Goal: Book appointment/travel/reservation

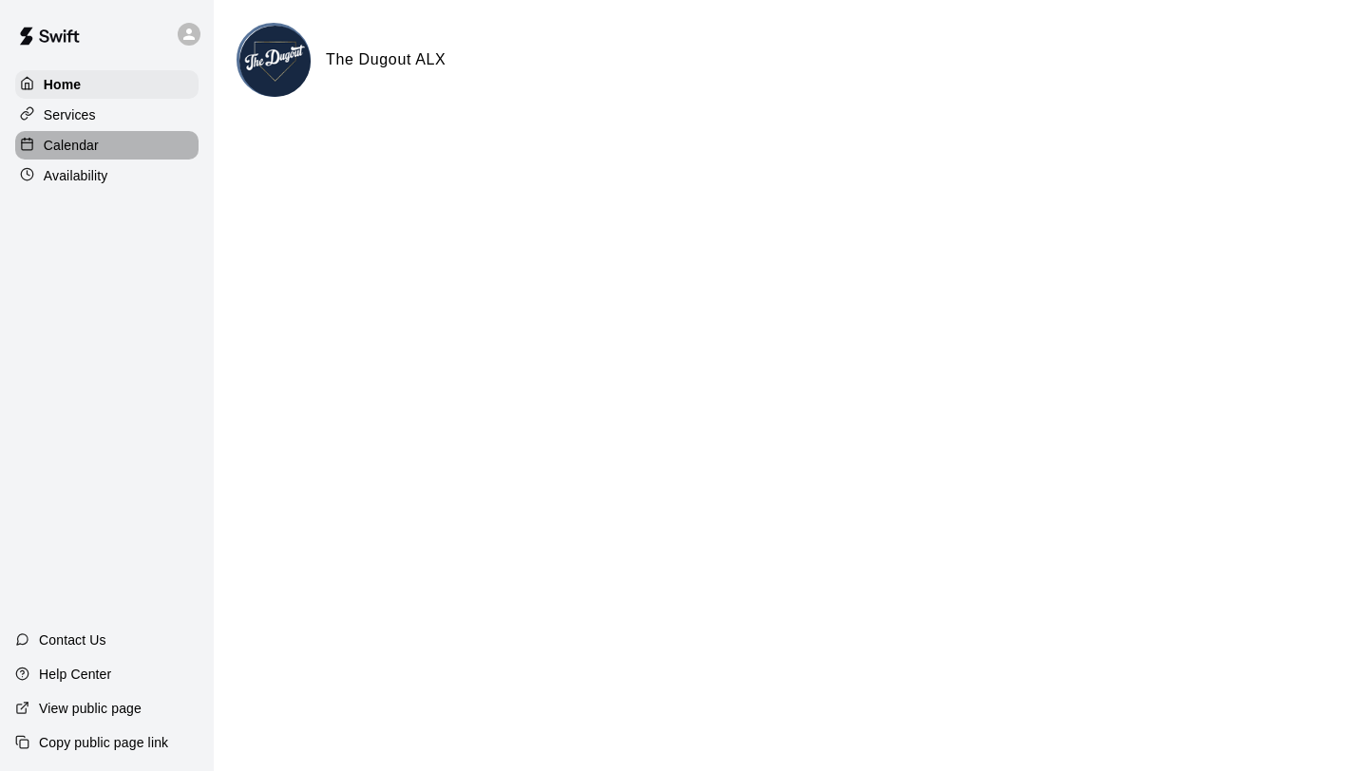
click at [36, 153] on div at bounding box center [32, 146] width 24 height 18
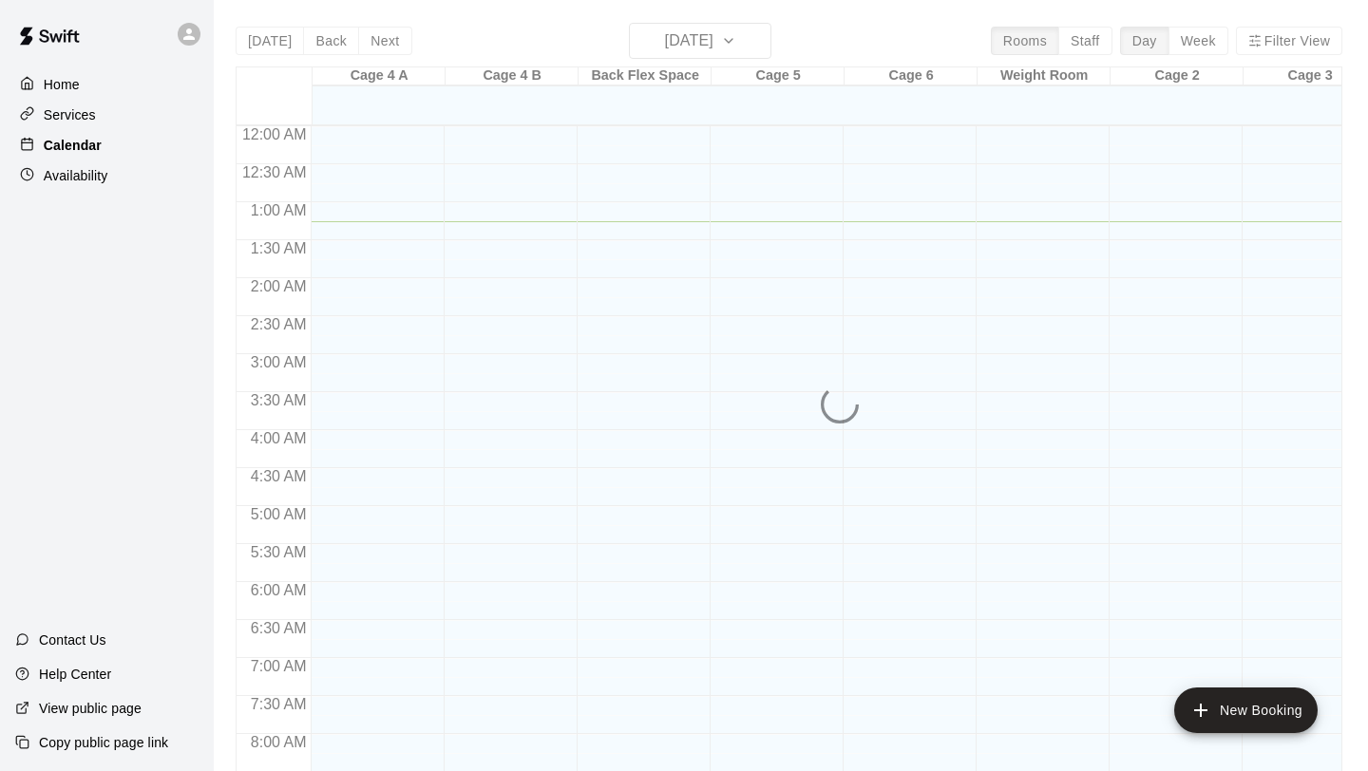
scroll to position [96, 0]
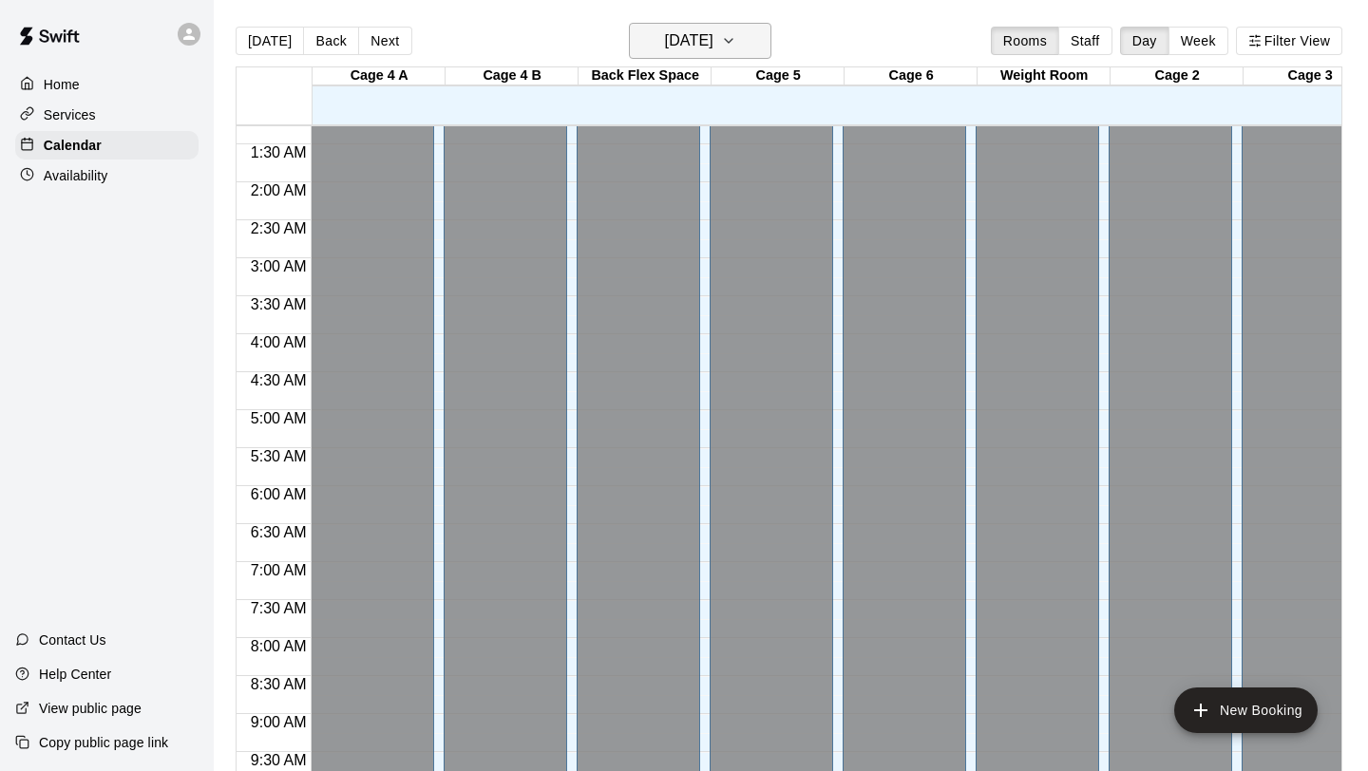
click at [709, 37] on h6 "[DATE]" at bounding box center [689, 41] width 48 height 27
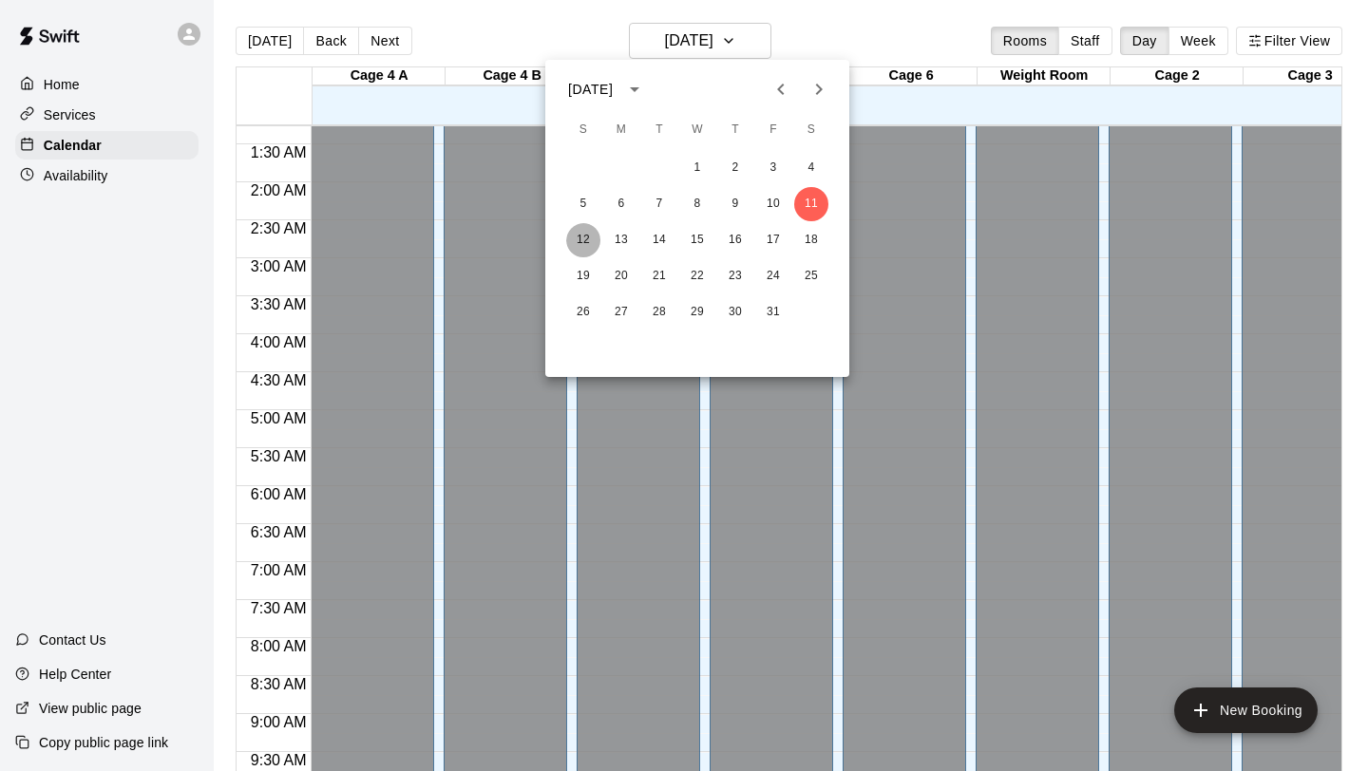
click at [578, 240] on button "12" at bounding box center [583, 240] width 34 height 34
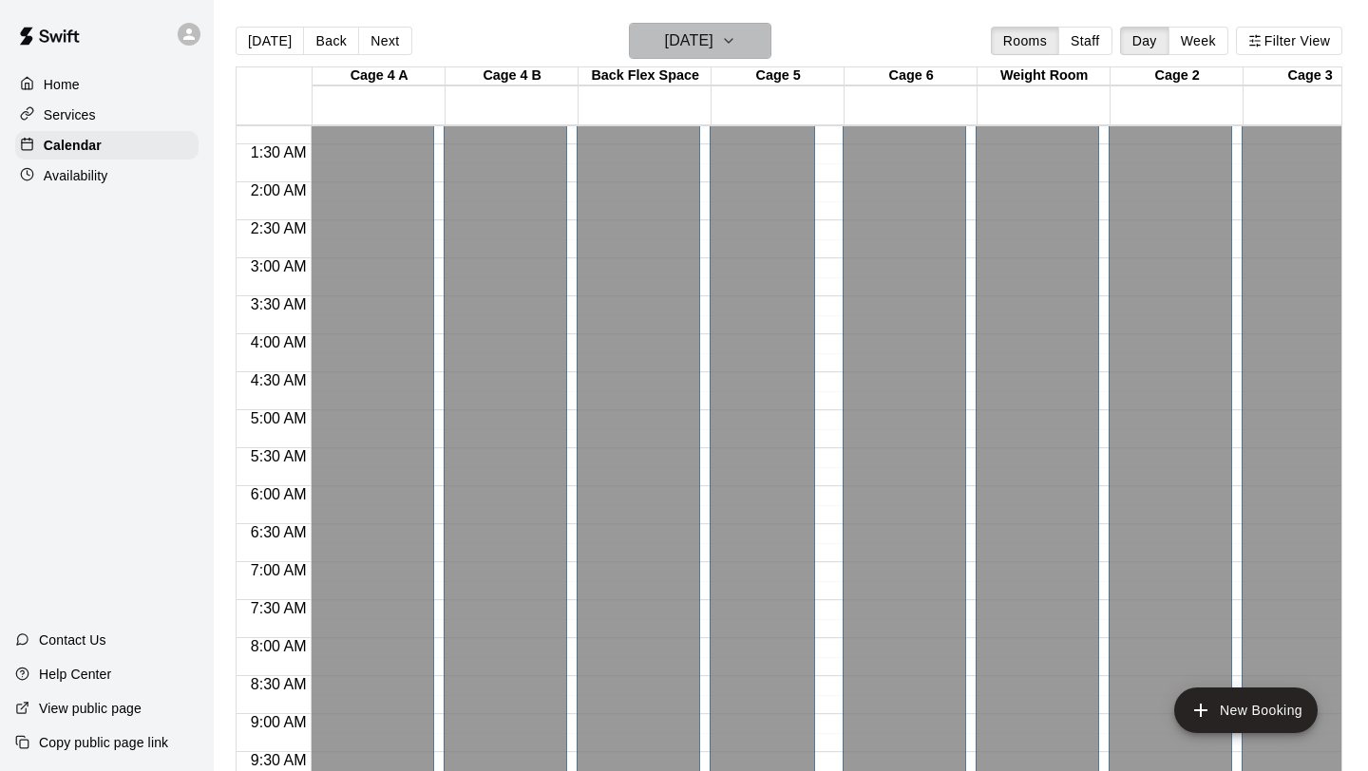
click at [686, 33] on h6 "[DATE]" at bounding box center [689, 41] width 48 height 27
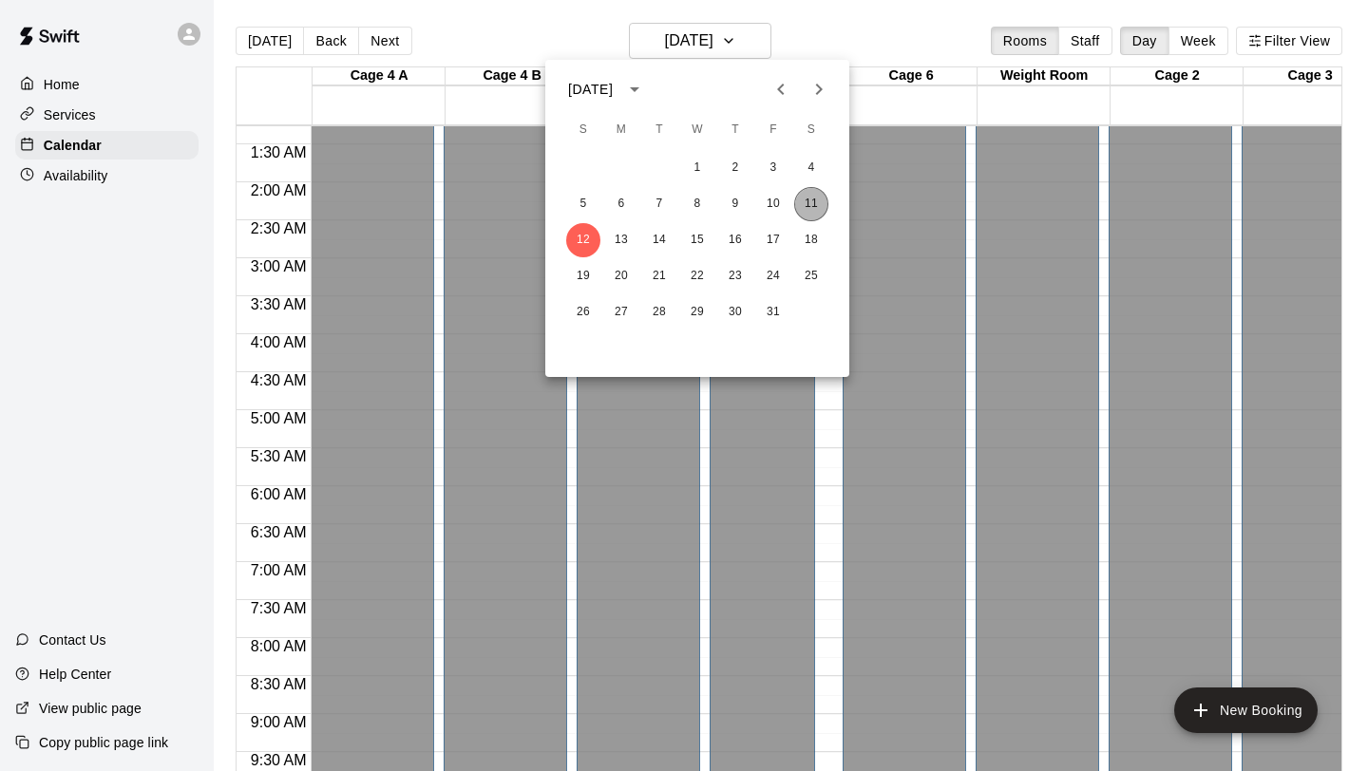
click at [801, 205] on button "11" at bounding box center [811, 204] width 34 height 34
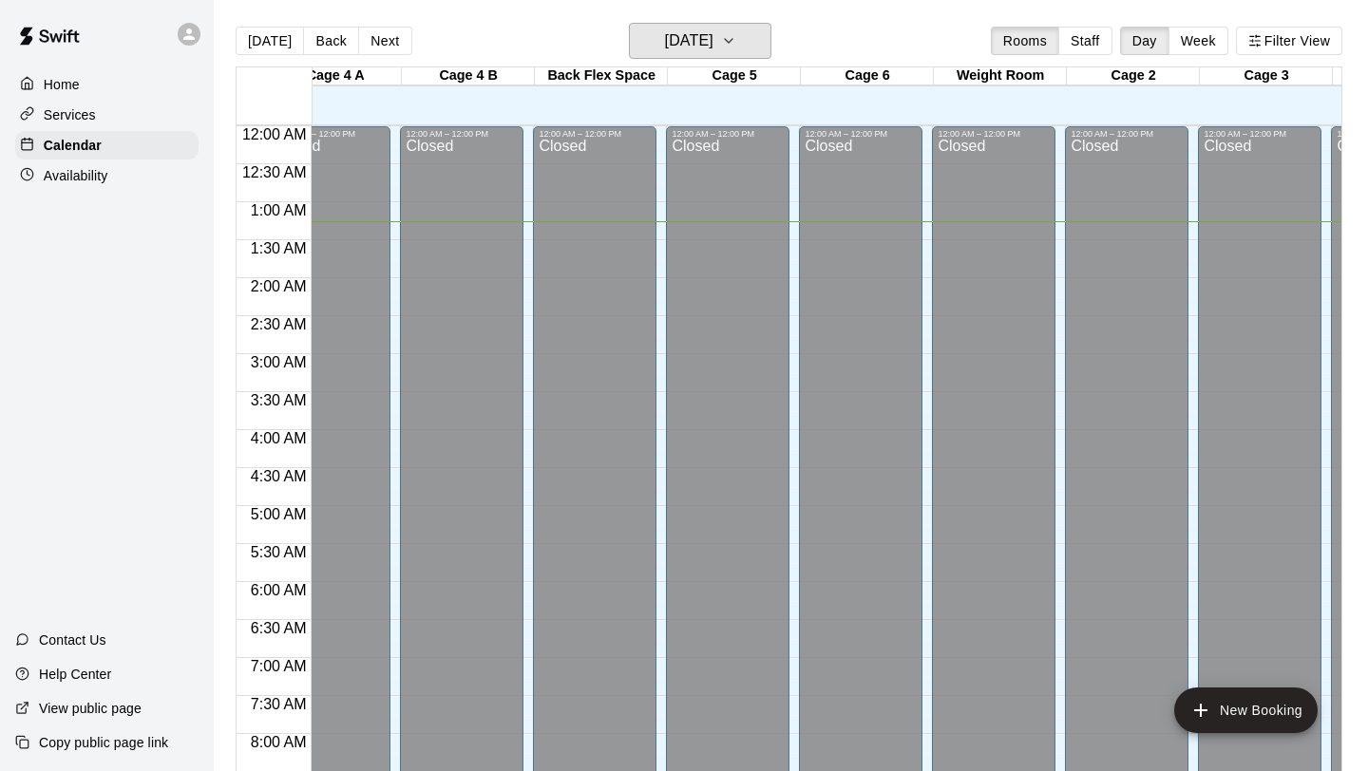
scroll to position [0, 0]
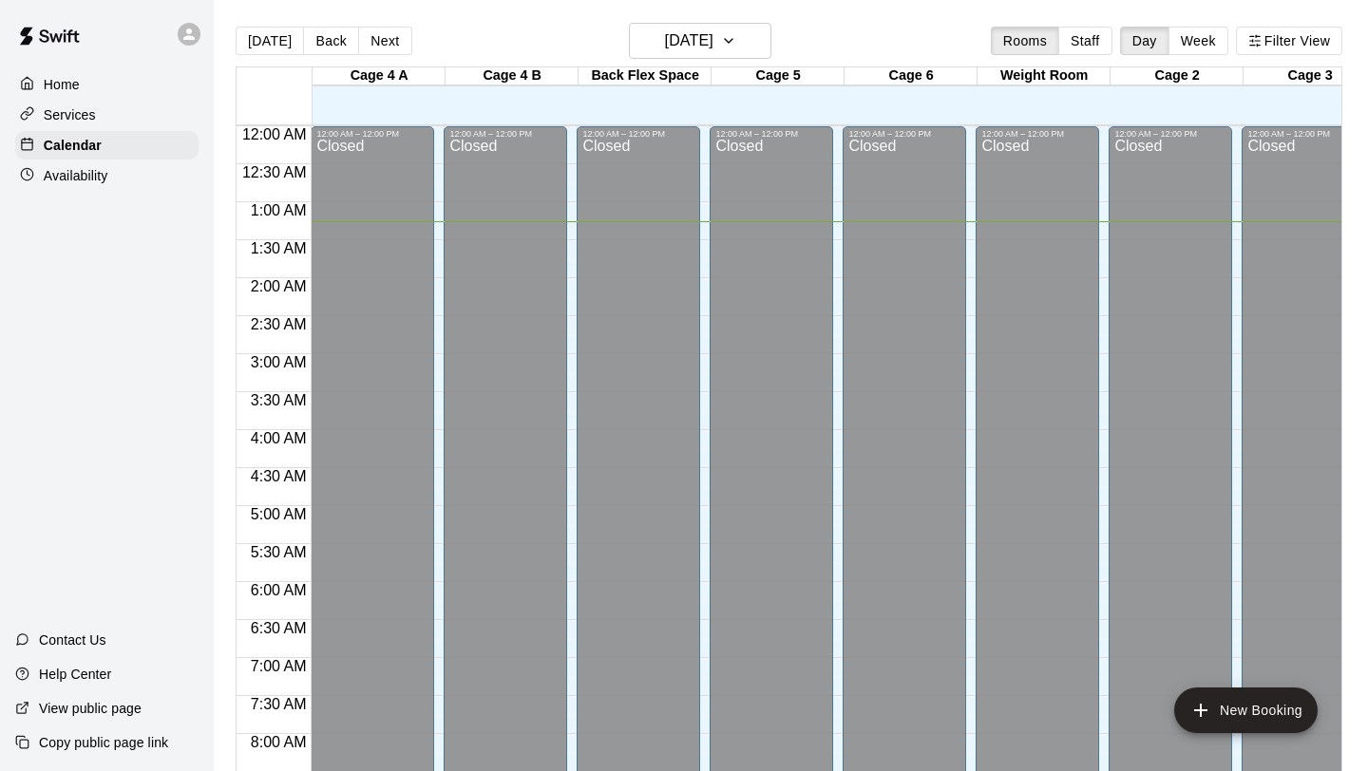
click at [47, 75] on p "Home" at bounding box center [62, 84] width 36 height 19
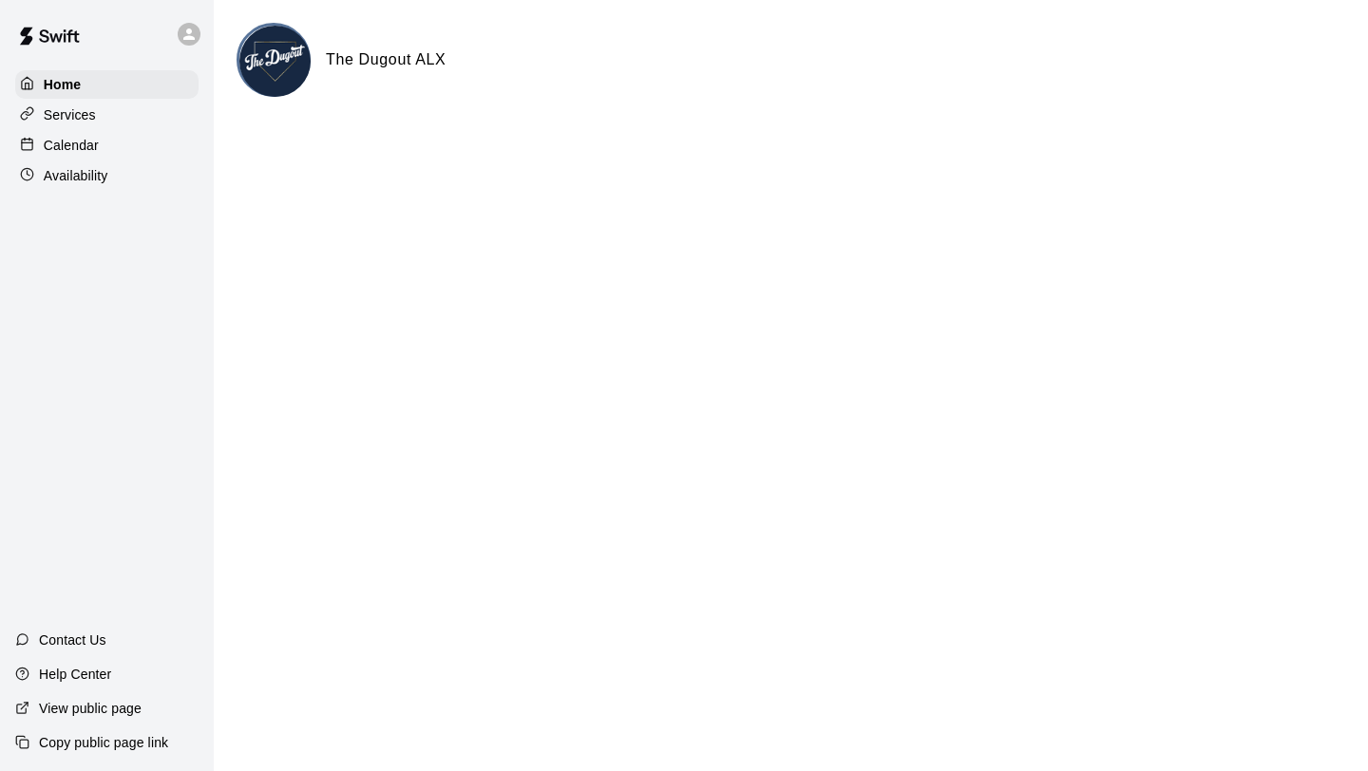
click at [316, 47] on div "The Dugout ALX" at bounding box center [378, 59] width 135 height 25
click at [43, 134] on div "Calendar" at bounding box center [106, 145] width 183 height 28
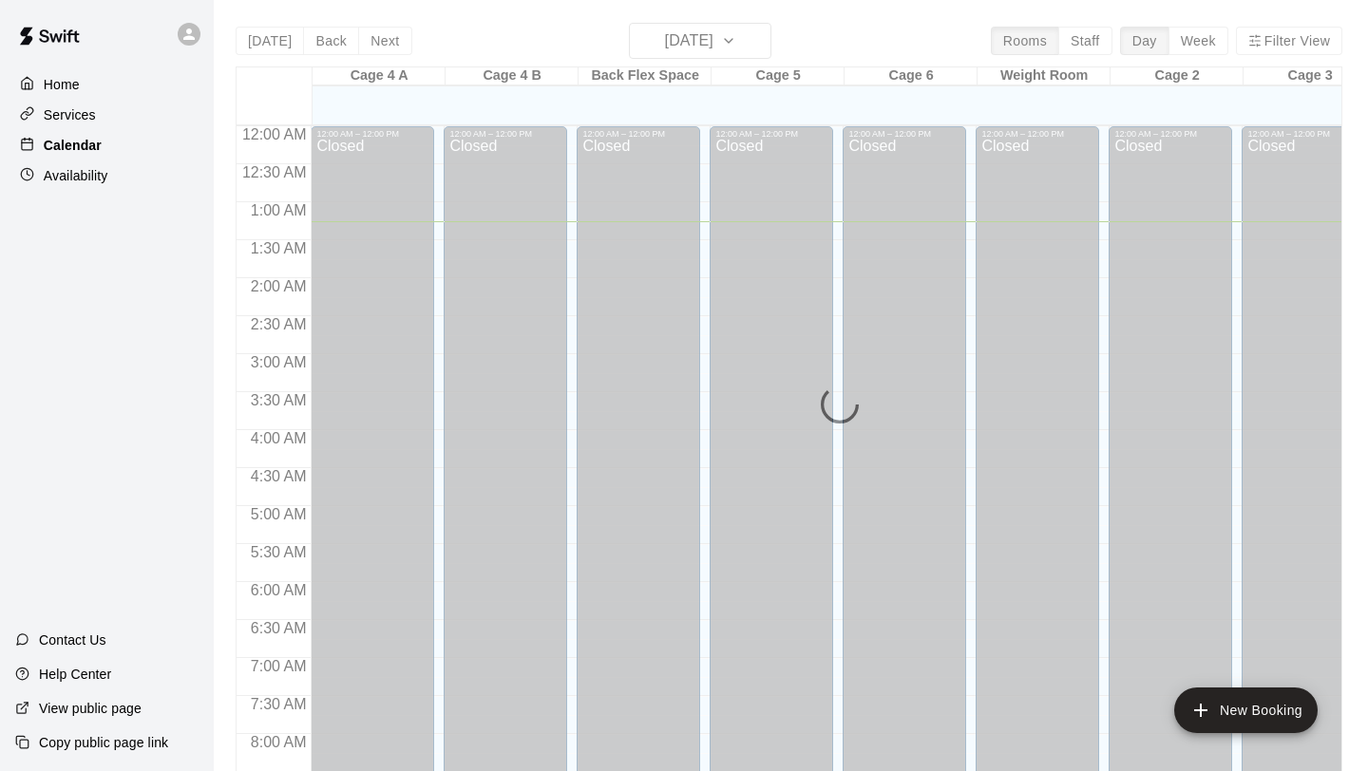
scroll to position [96, 0]
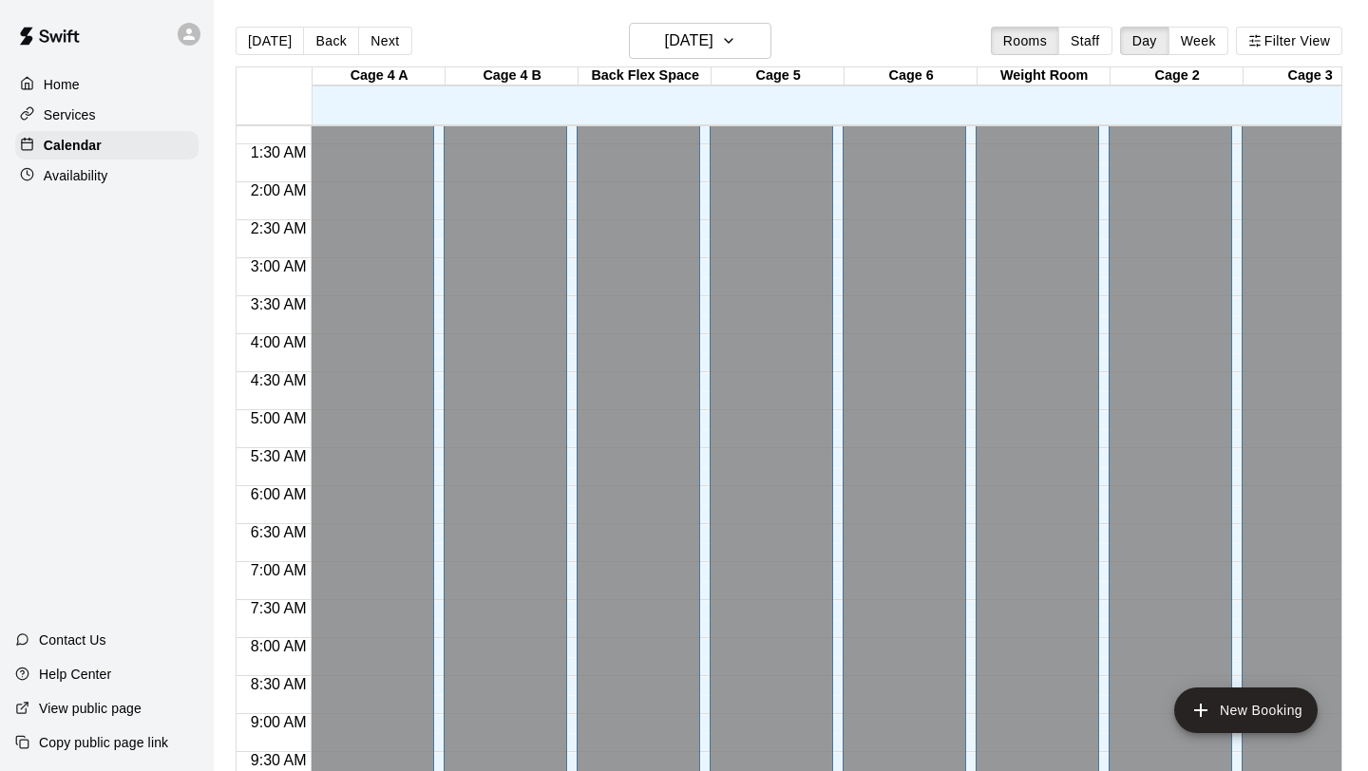
click at [105, 78] on div "Home" at bounding box center [106, 84] width 183 height 28
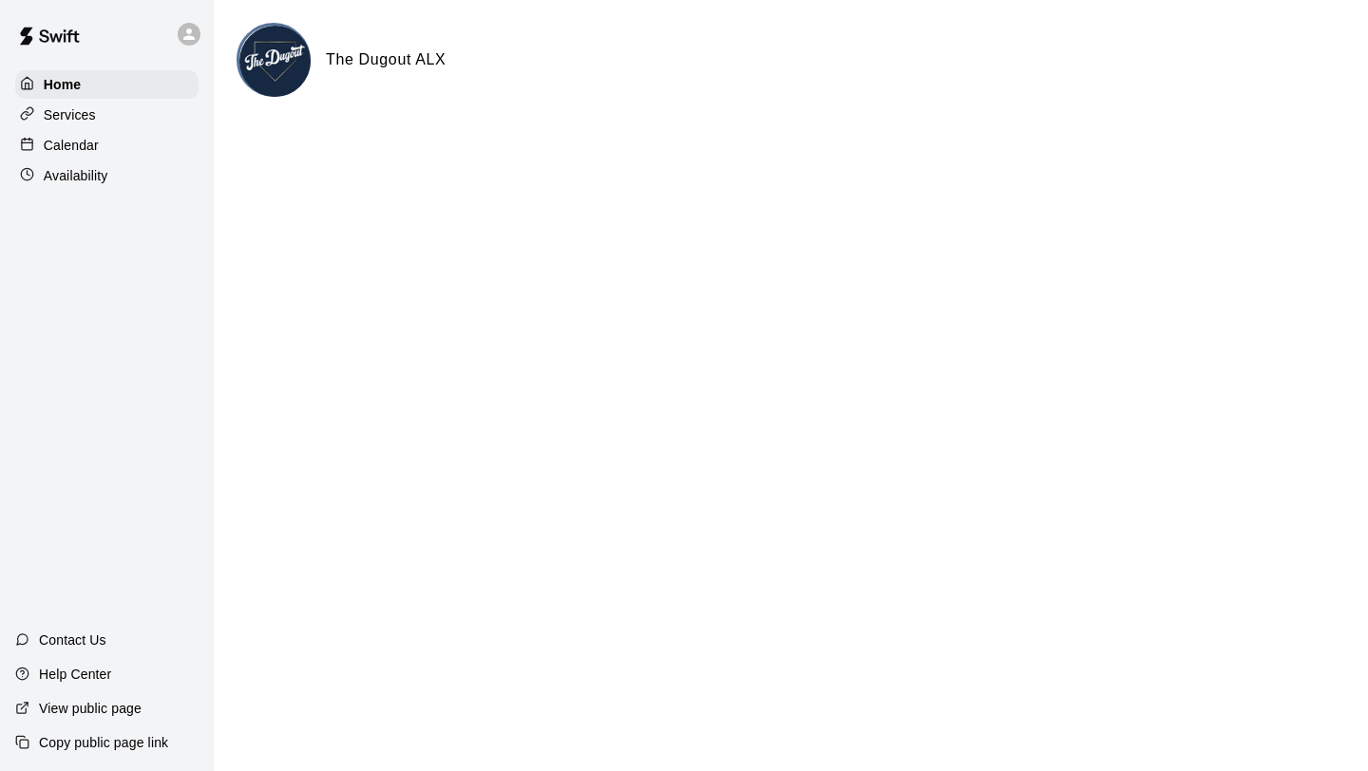
click at [283, 22] on main "The Dugout ALX" at bounding box center [791, 76] width 1154 height 152
click at [283, 62] on img at bounding box center [274, 61] width 71 height 71
click at [394, 65] on h6 "The Dugout ALX" at bounding box center [386, 59] width 120 height 25
click at [84, 140] on p "Calendar" at bounding box center [71, 145] width 55 height 19
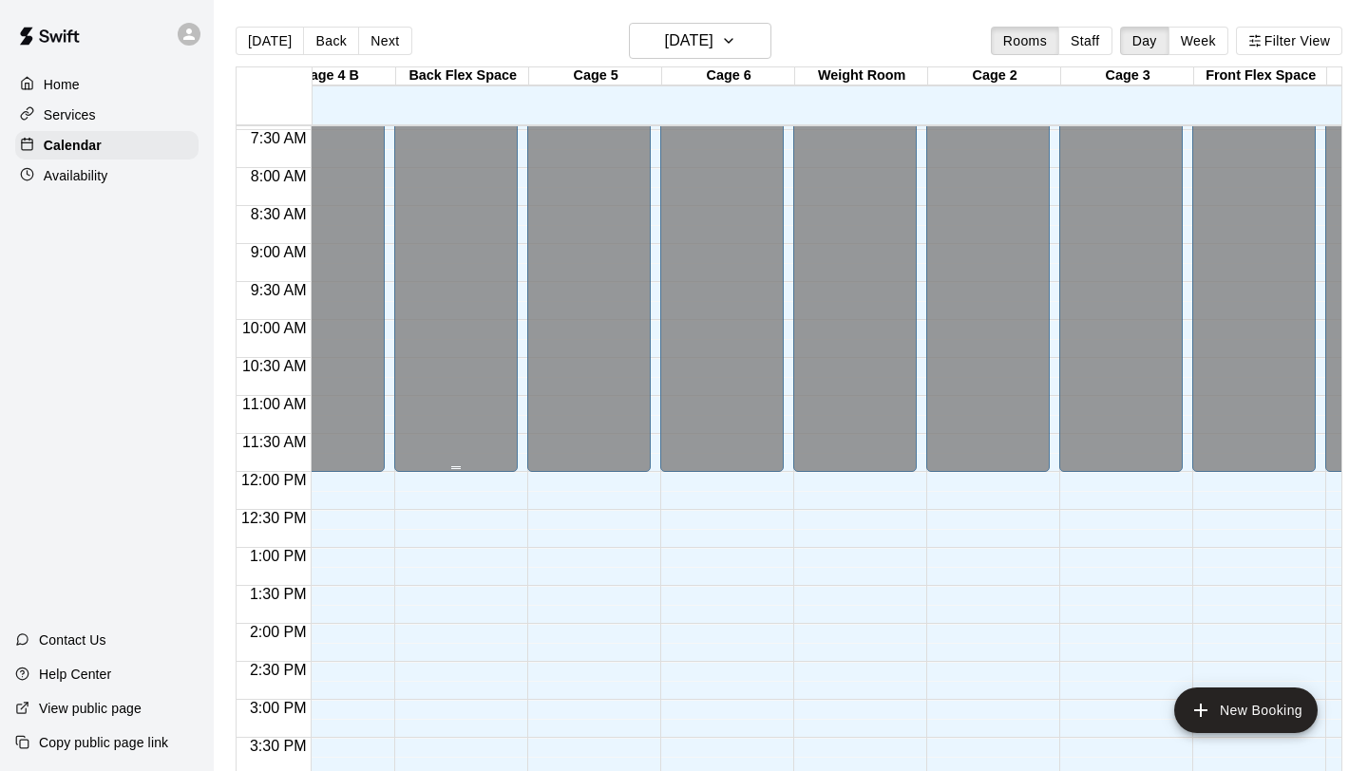
scroll to position [483, 182]
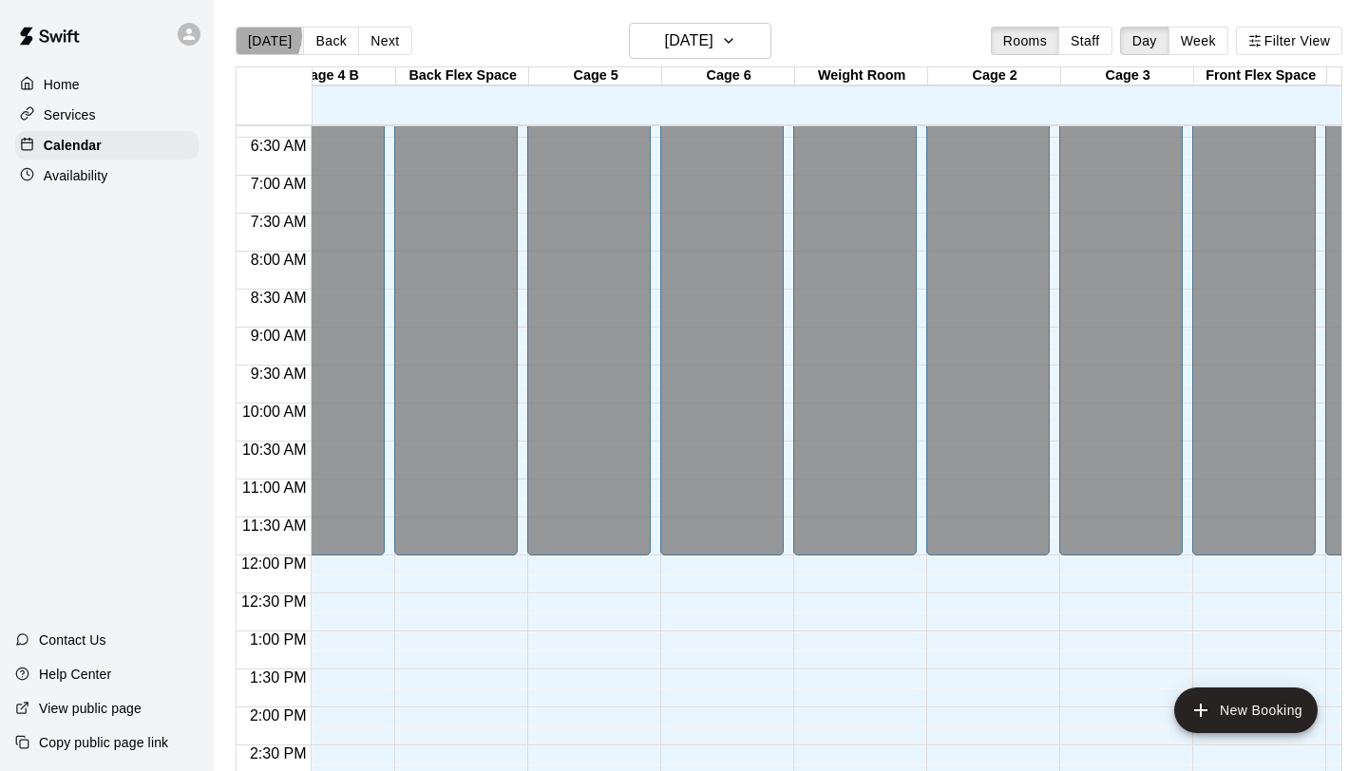
click at [260, 36] on button "[DATE]" at bounding box center [270, 41] width 68 height 28
click at [323, 27] on button "Back" at bounding box center [331, 41] width 56 height 28
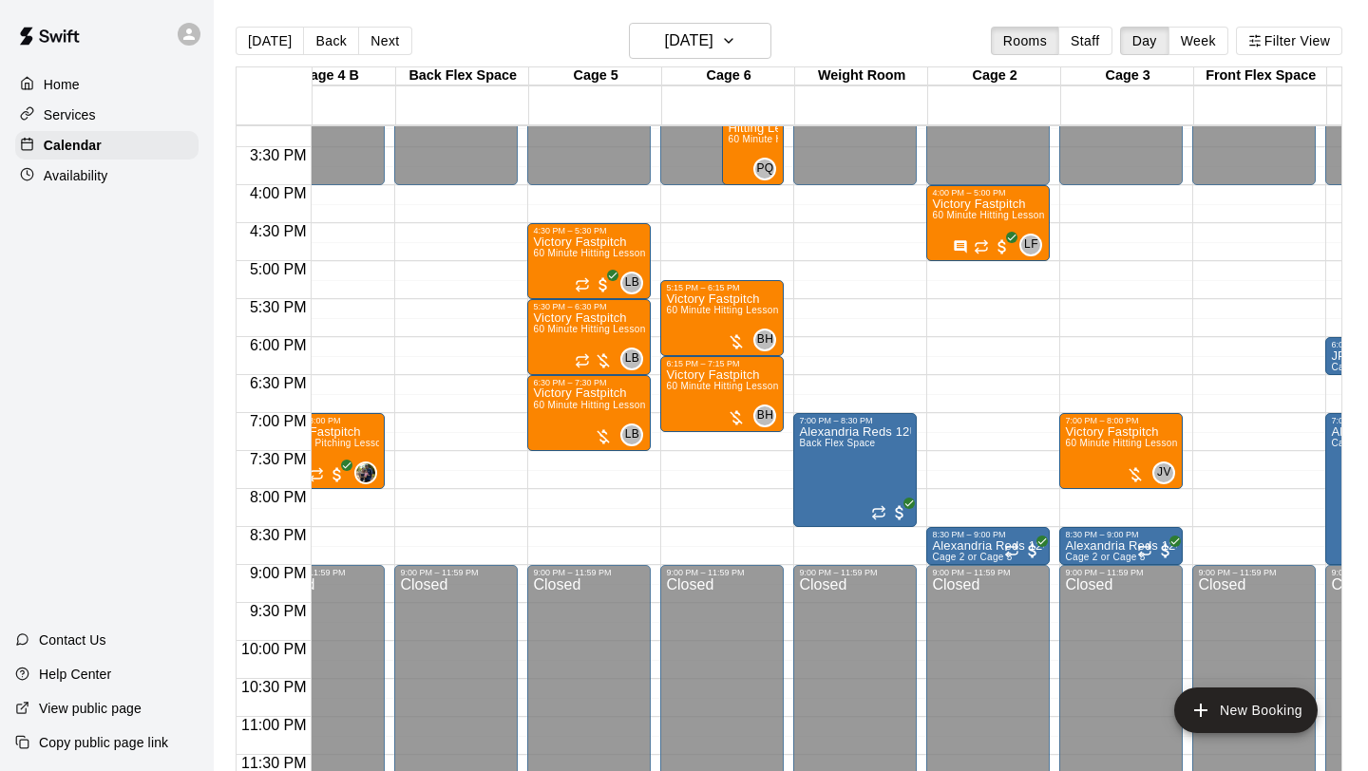
scroll to position [1157, 182]
click at [372, 45] on button "Next" at bounding box center [384, 41] width 53 height 28
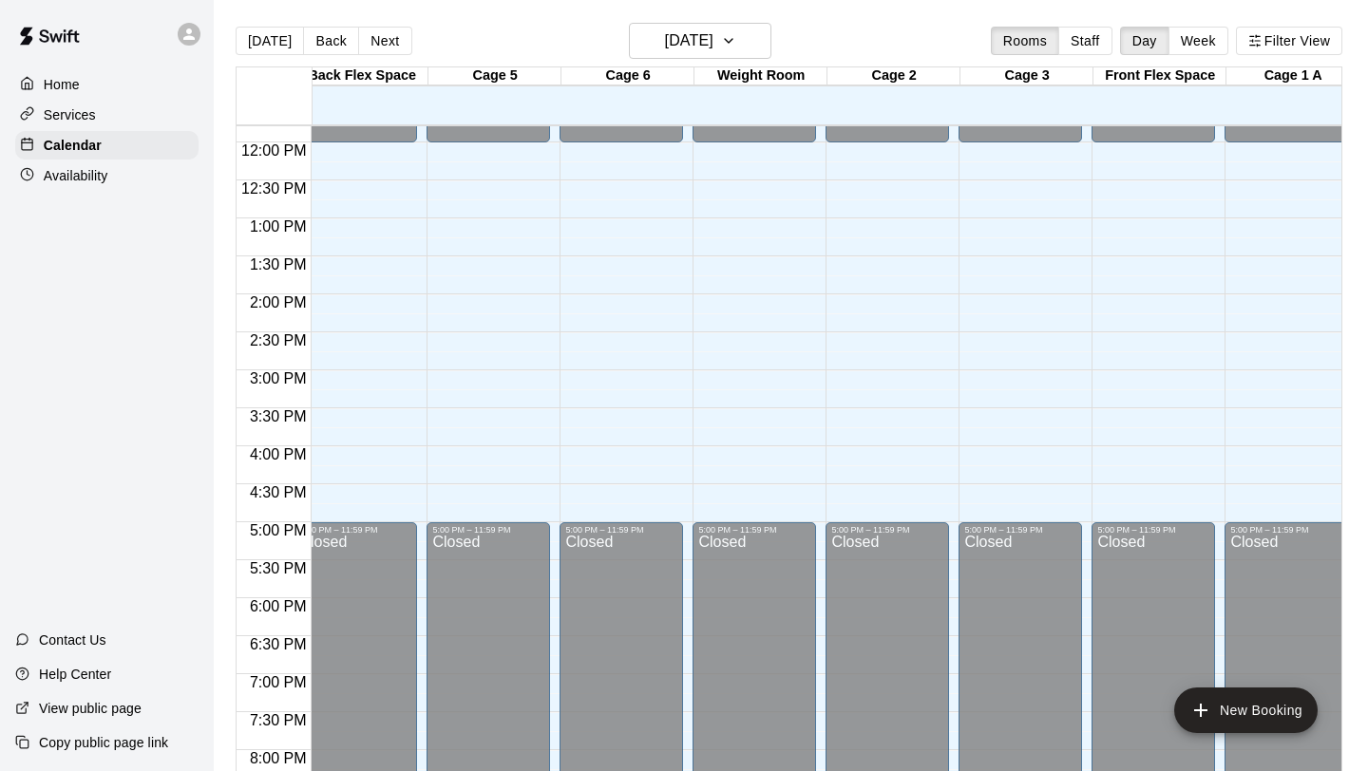
scroll to position [0, 0]
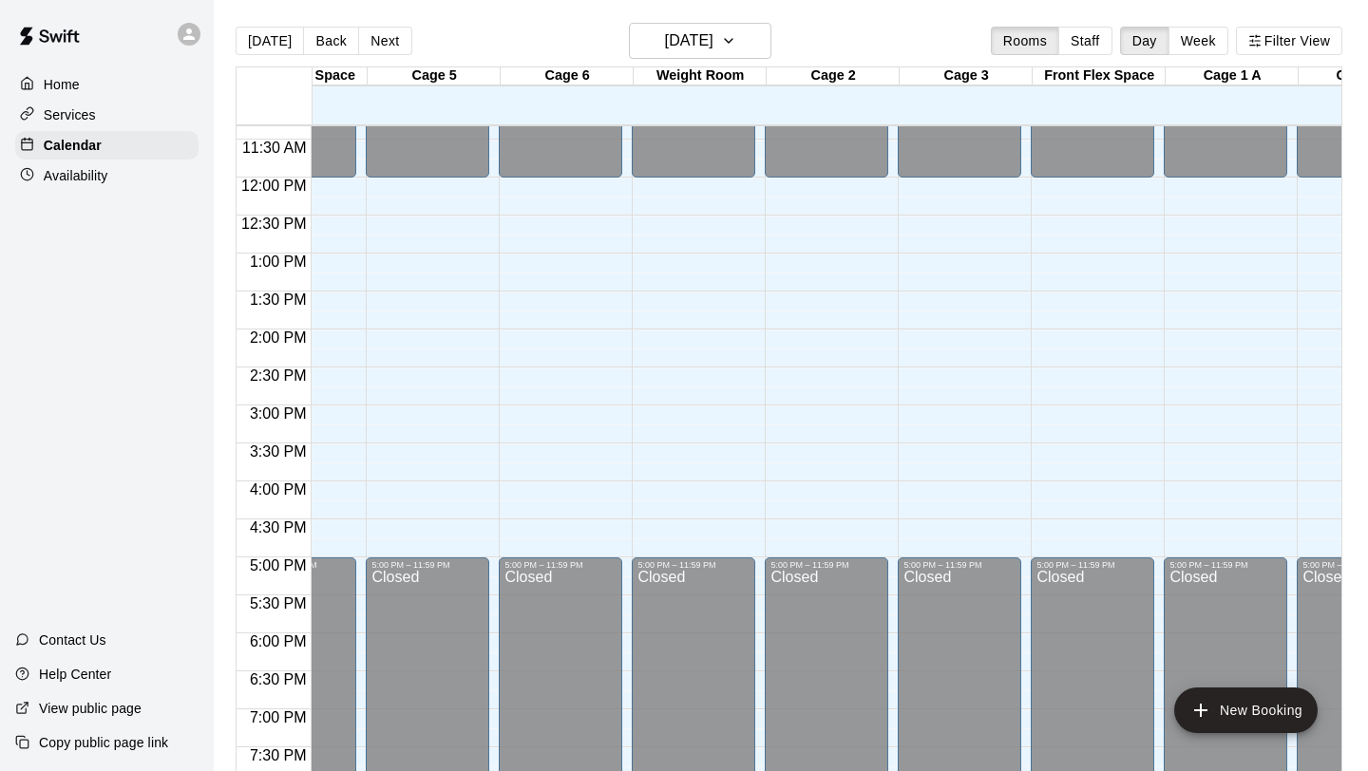
click at [829, 526] on div "12:00 AM – 12:00 PM Closed 5:00 PM – 11:59 PM Closed" at bounding box center [826, 178] width 123 height 1824
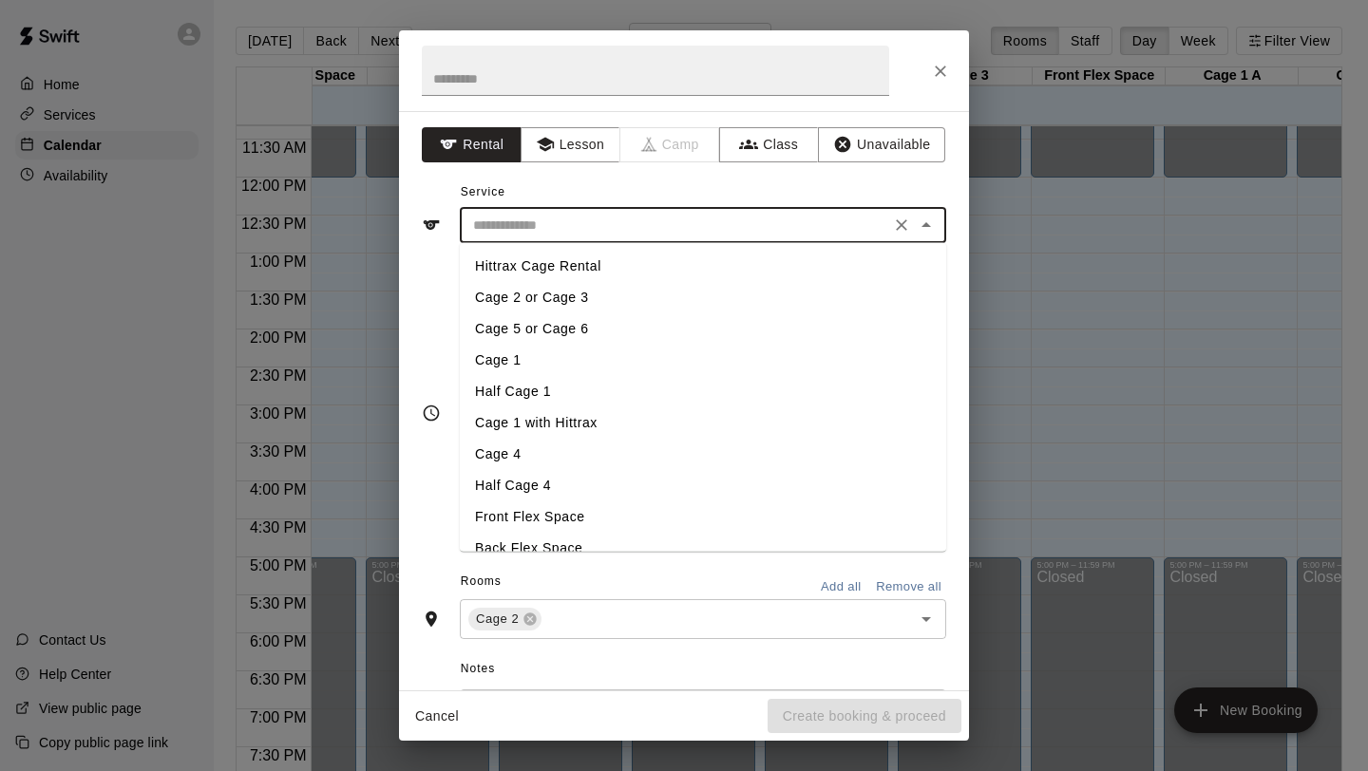
click at [536, 215] on input "text" at bounding box center [674, 226] width 419 height 24
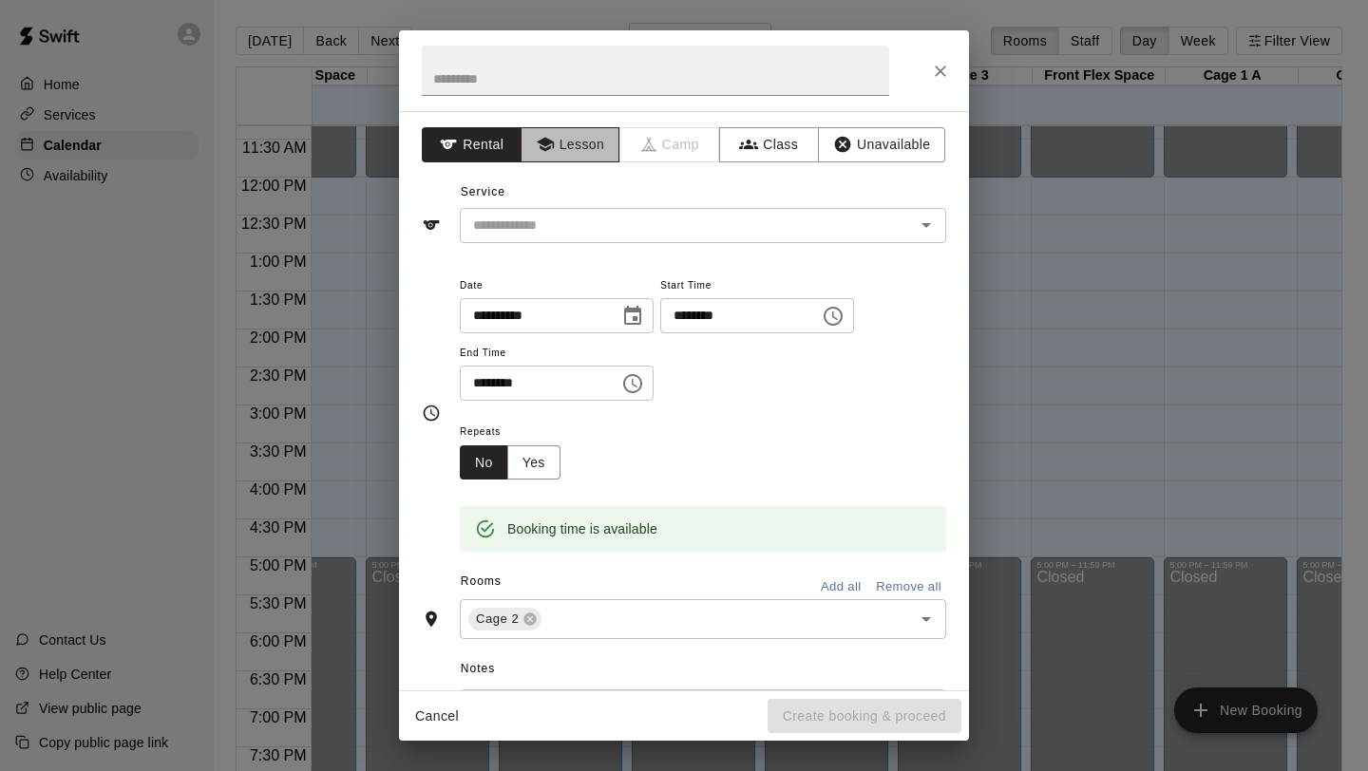
click at [577, 142] on button "Lesson" at bounding box center [571, 144] width 100 height 35
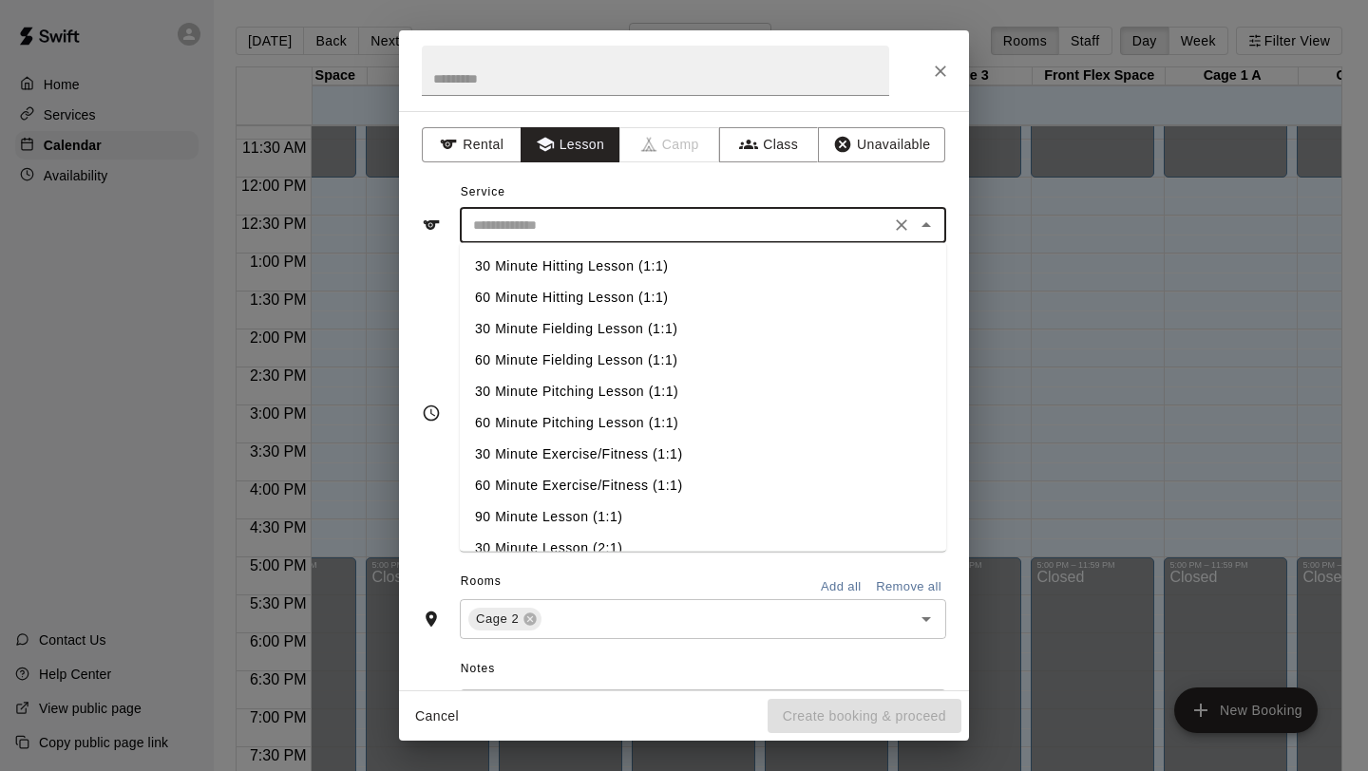
click at [543, 234] on input "text" at bounding box center [674, 226] width 419 height 24
click at [528, 291] on li "60 Minute Hitting Lesson (1:1)" at bounding box center [703, 297] width 486 height 31
type input "**********"
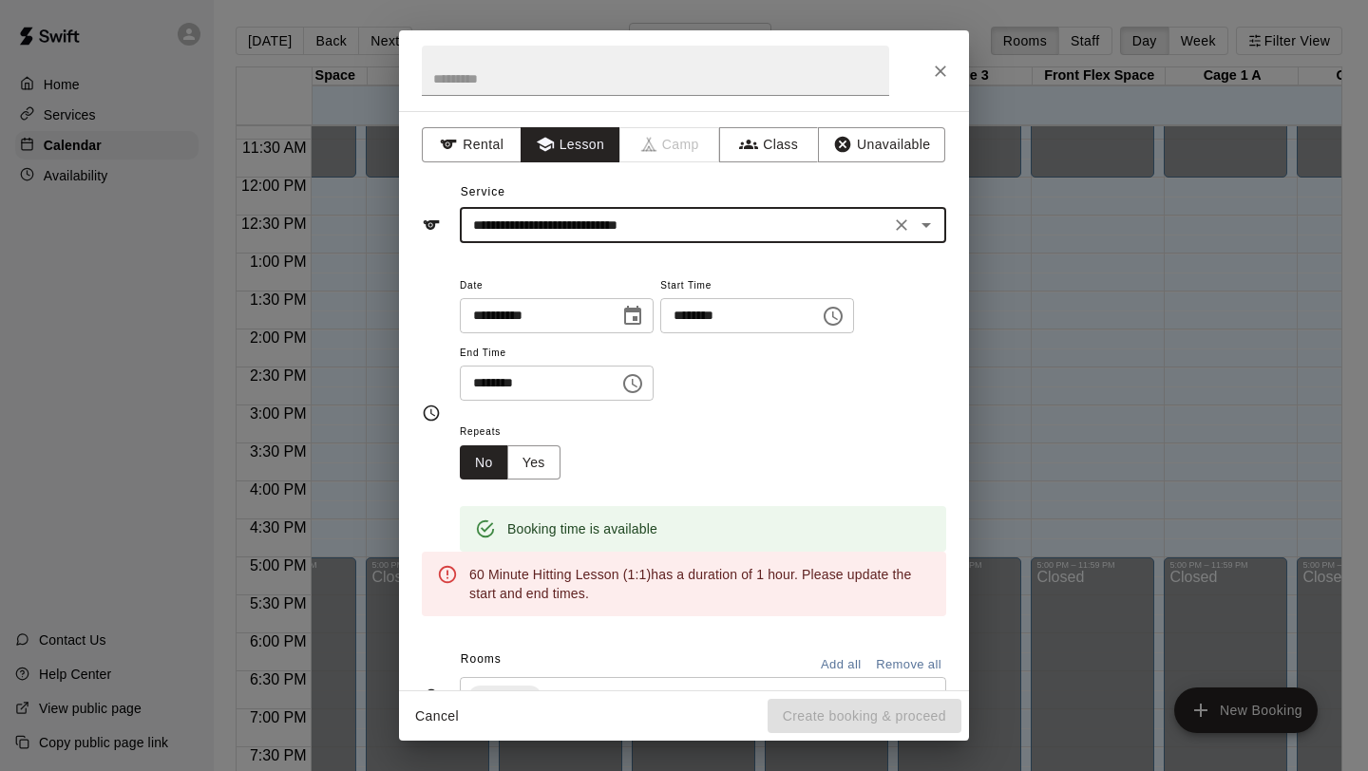
click at [722, 317] on input "********" at bounding box center [733, 315] width 146 height 35
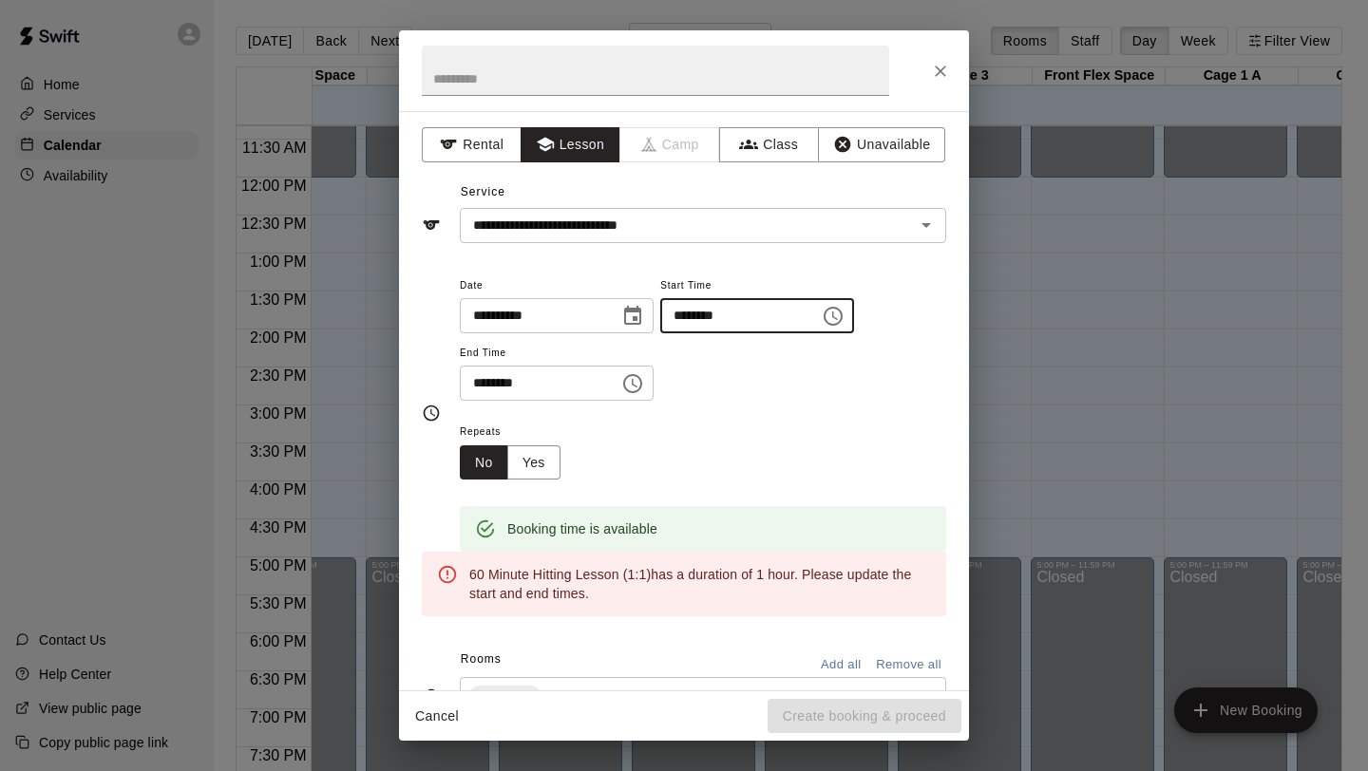
click at [707, 317] on input "********" at bounding box center [733, 315] width 146 height 35
click at [709, 316] on input "********" at bounding box center [733, 315] width 146 height 35
type input "********"
click at [502, 381] on input "********" at bounding box center [533, 383] width 146 height 35
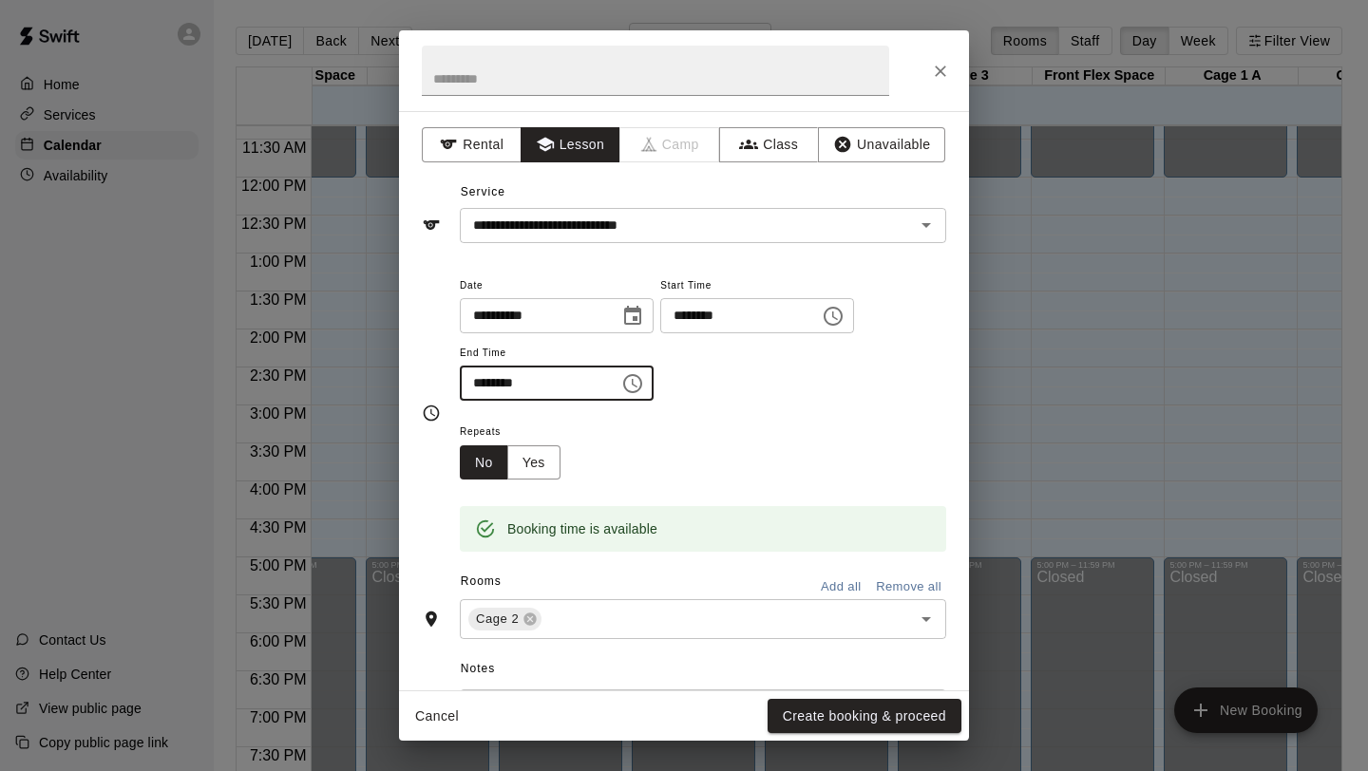
type input "********"
click at [811, 466] on div "Repeats No Yes" at bounding box center [703, 450] width 486 height 60
click at [846, 720] on button "Create booking & proceed" at bounding box center [864, 716] width 194 height 35
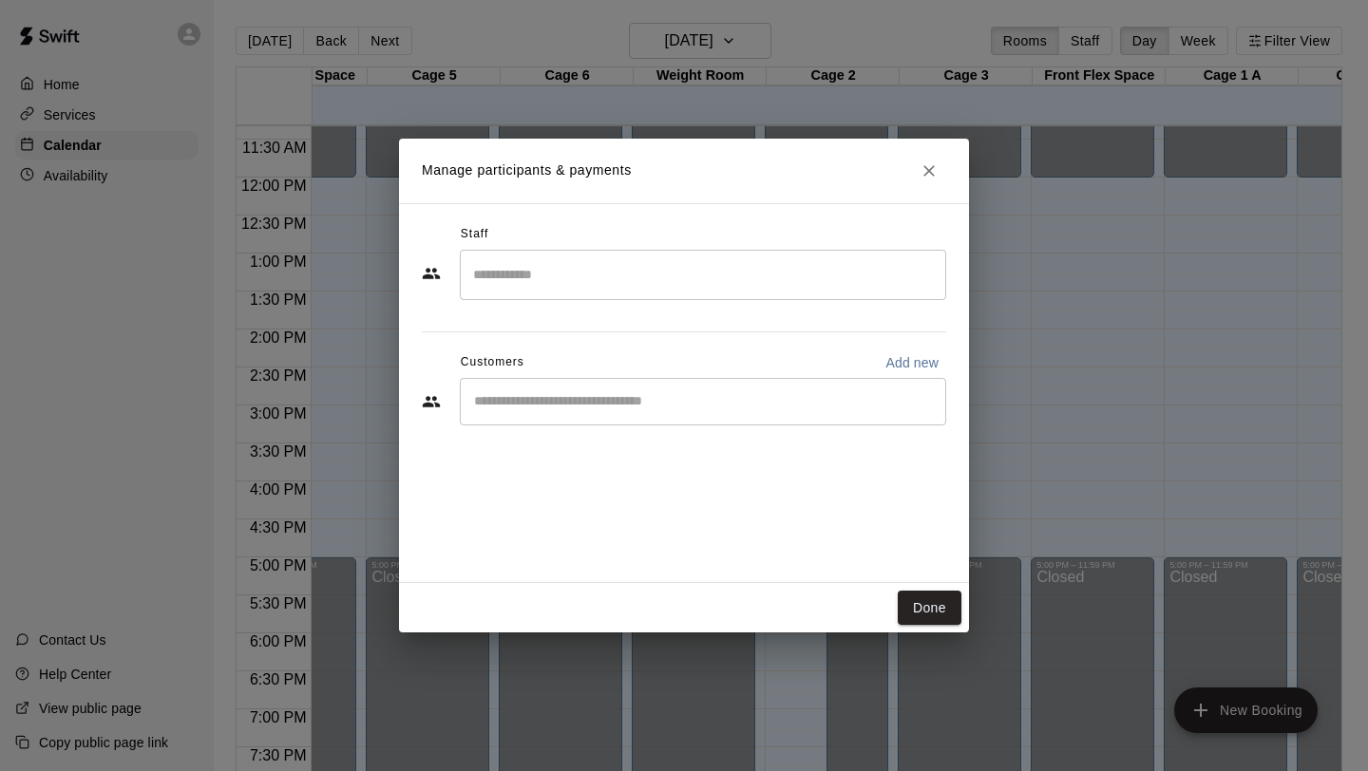
click at [556, 279] on input "Search staff" at bounding box center [702, 274] width 469 height 33
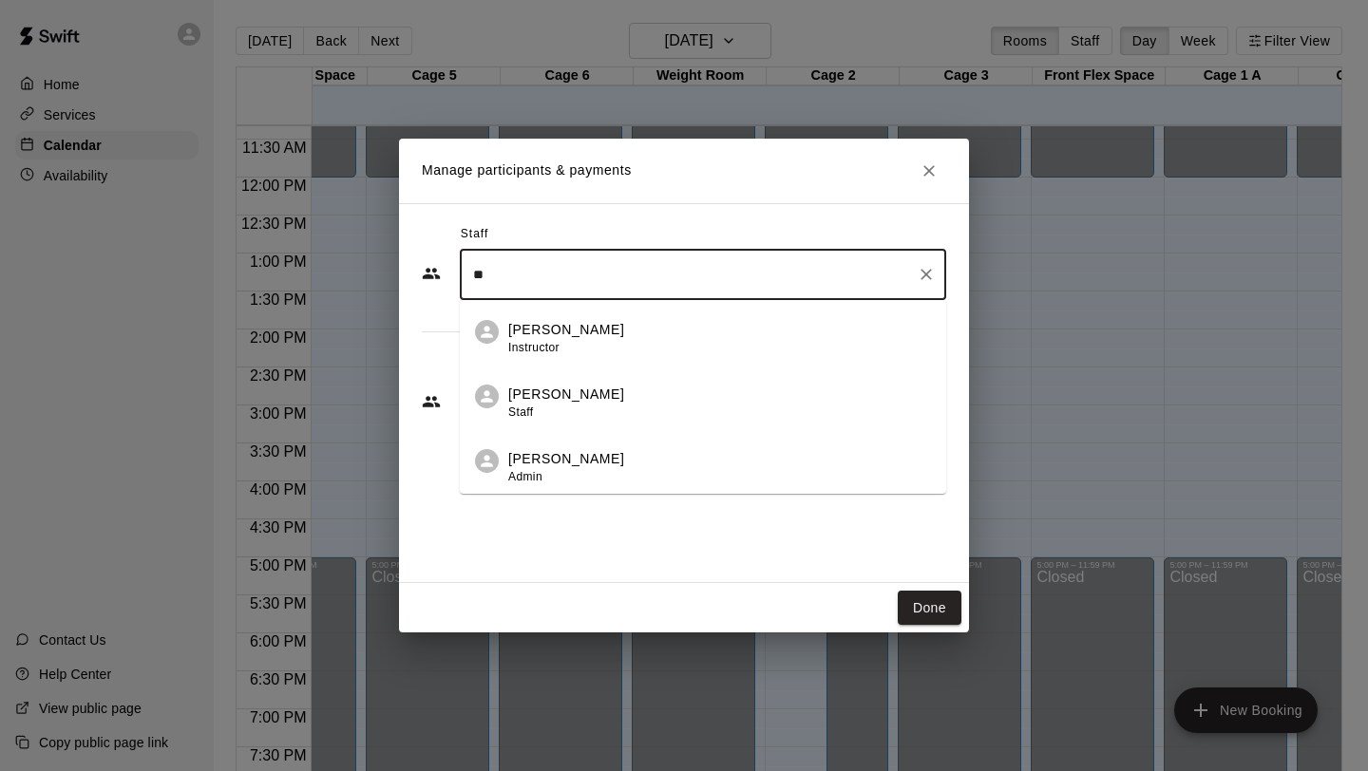
click at [544, 328] on p "[PERSON_NAME]" at bounding box center [566, 330] width 116 height 20
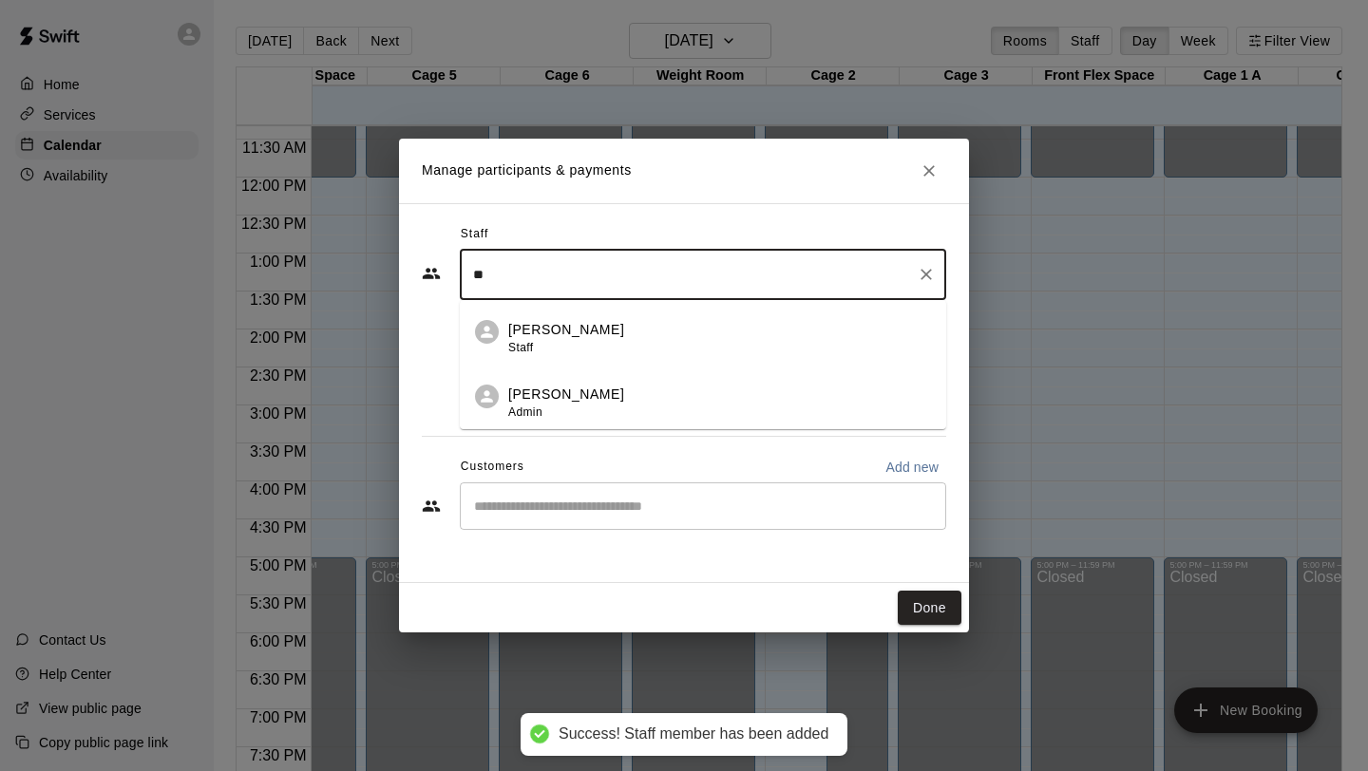
type input "*"
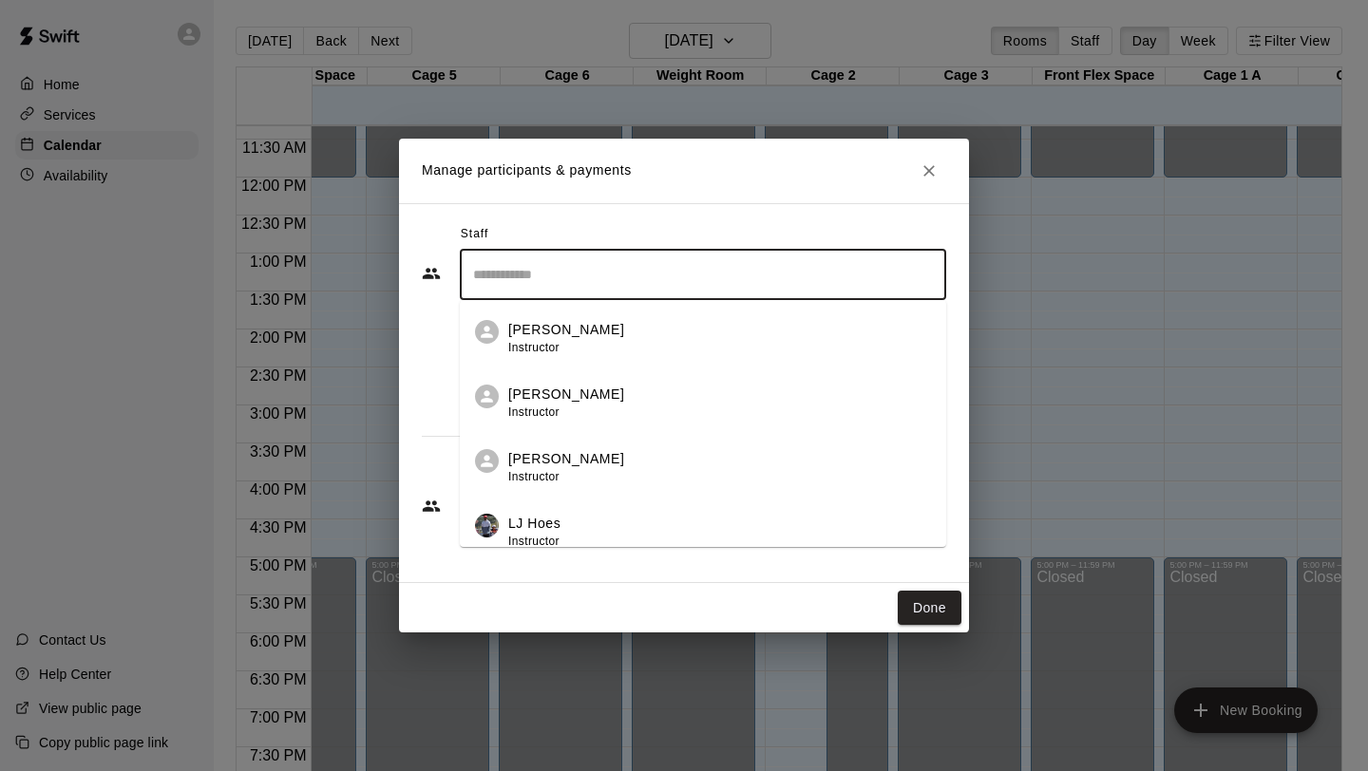
click at [455, 361] on div "​ [PERSON_NAME] Instructor [PERSON_NAME] Instructor [PERSON_NAME] Instructor LJ…" at bounding box center [684, 328] width 524 height 156
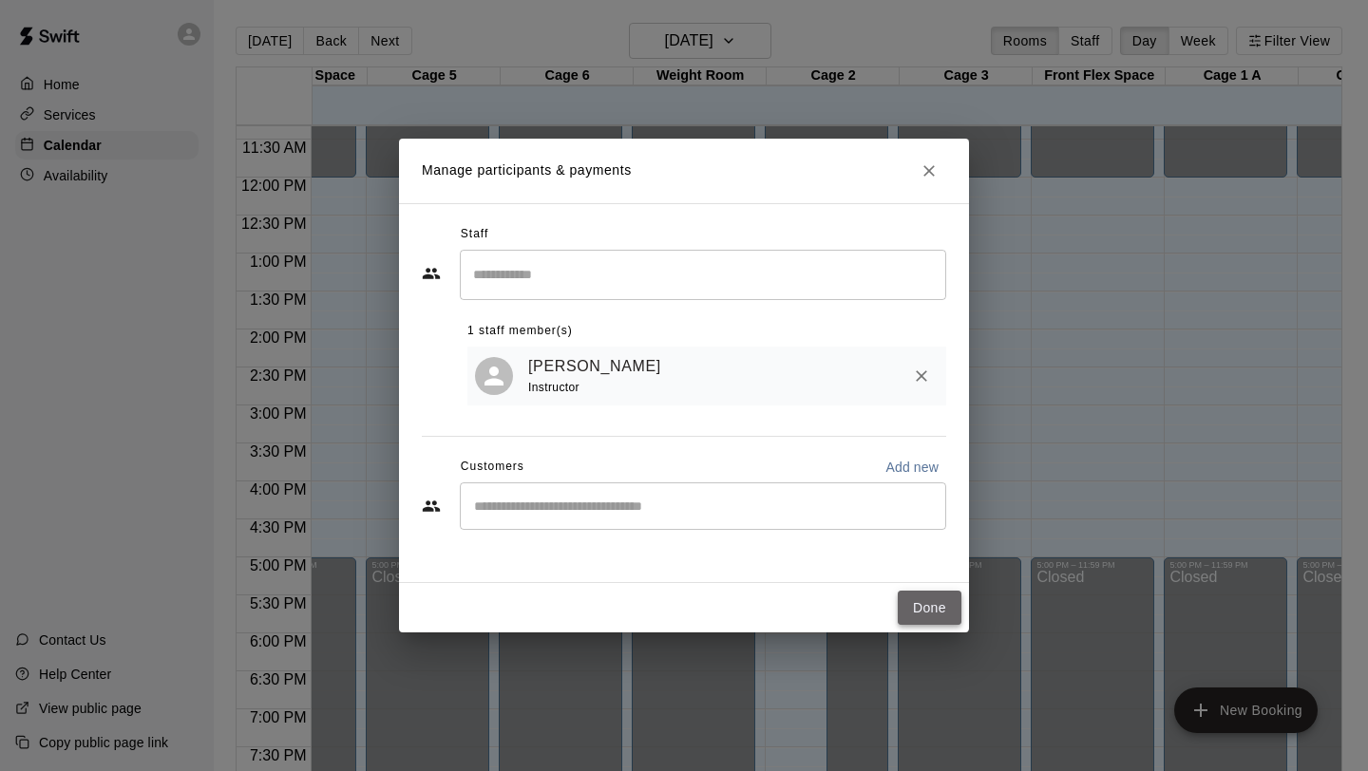
click at [942, 603] on button "Done" at bounding box center [930, 608] width 64 height 35
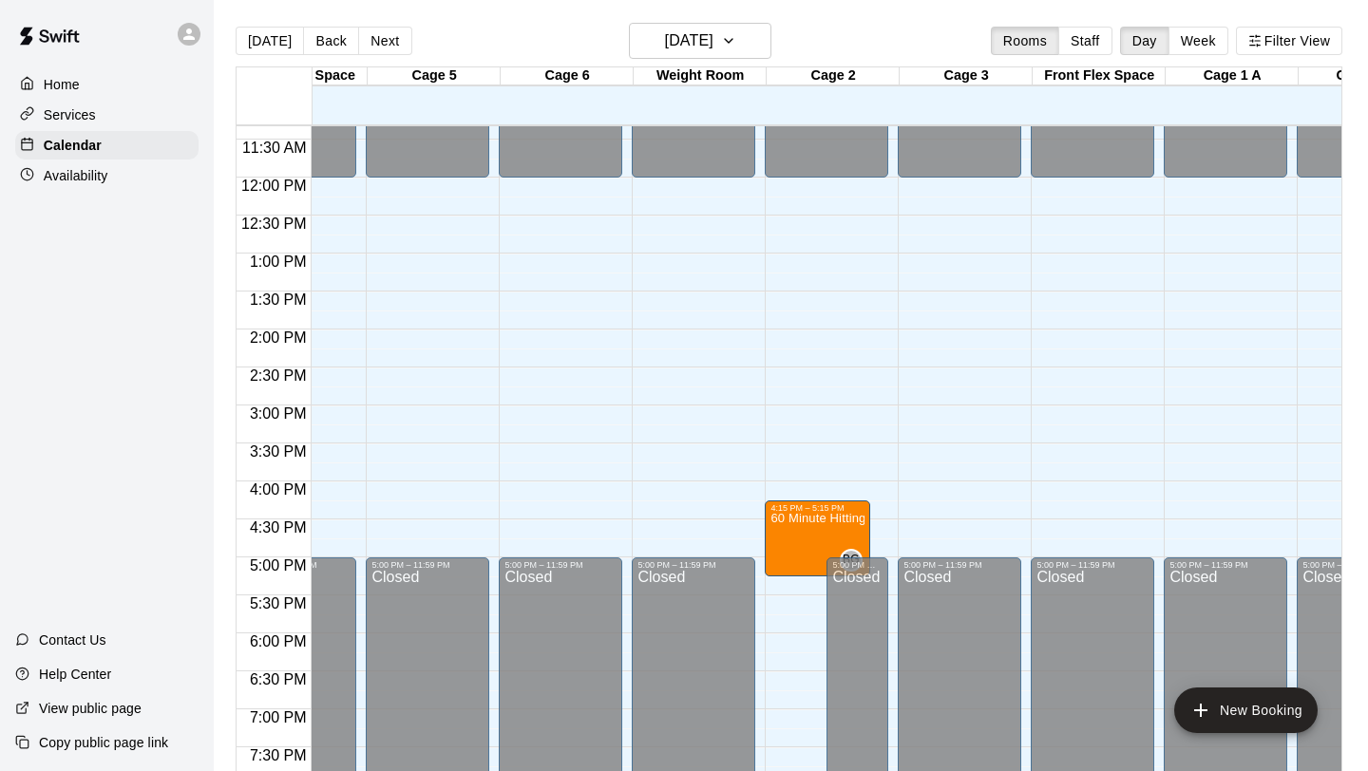
scroll to position [824, 344]
